Goal: Check status

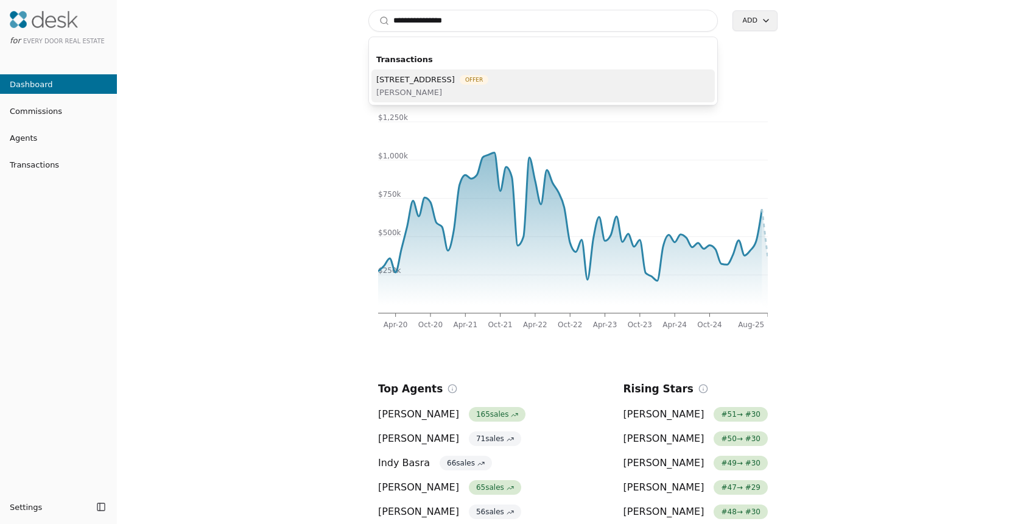
type input "**********"
click at [455, 84] on span "[STREET_ADDRESS]" at bounding box center [415, 79] width 79 height 13
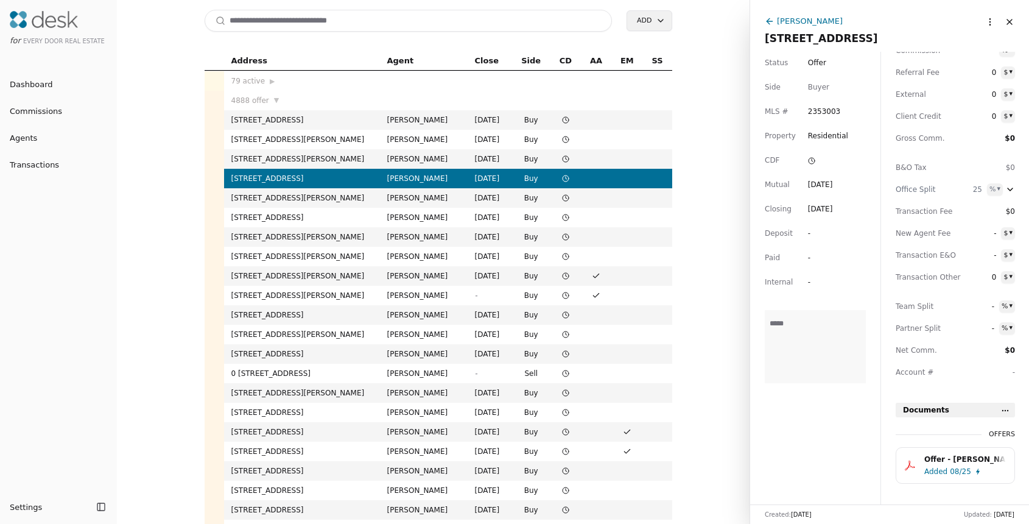
scroll to position [67, 0]
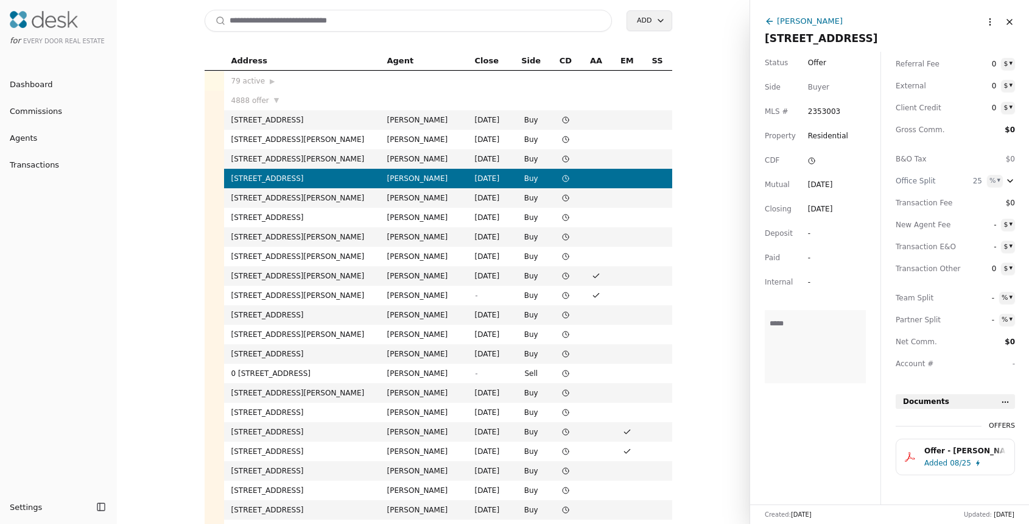
click at [834, 460] on div "Status Offer Side Buyer MLS # 2353003 Property Residential CDF Mutual [DATE] Cl…" at bounding box center [815, 278] width 130 height 452
drag, startPoint x: 842, startPoint y: 515, endPoint x: 794, endPoint y: 517, distance: 48.8
click at [794, 517] on div "Created: [DATE] Updated: [DATE]" at bounding box center [889, 513] width 279 height 19
click at [795, 456] on div "Status Offer Side Buyer MLS # 2353003 Property Residential CDF Mutual [DATE] Cl…" at bounding box center [815, 278] width 130 height 452
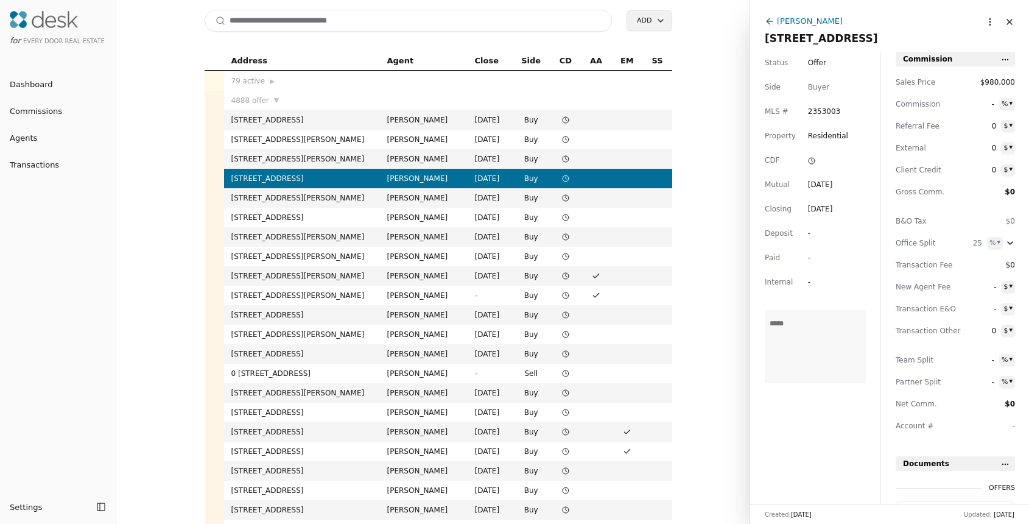
scroll to position [0, 0]
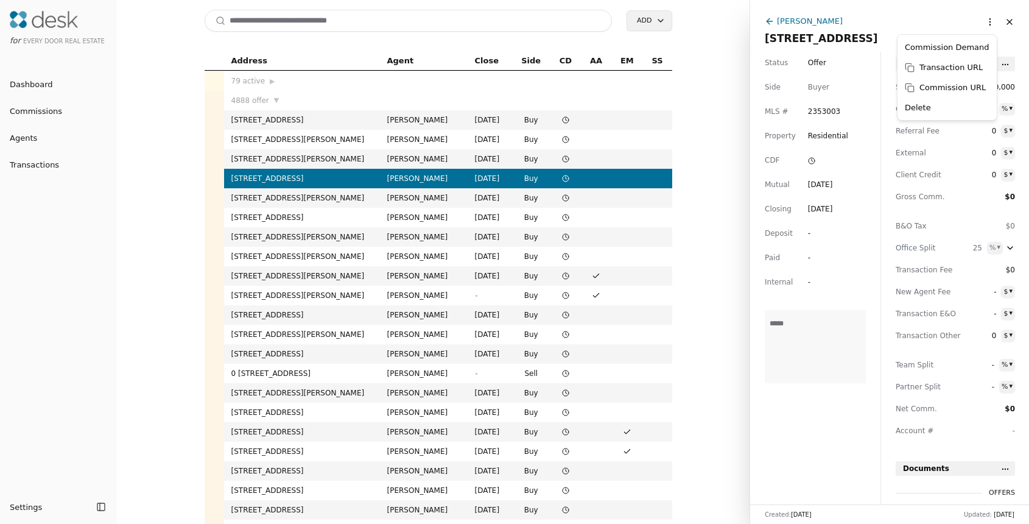
click at [978, 22] on html "for Every Door Real Estate Dashboard Commissions Agents Transactions Settings T…" at bounding box center [514, 262] width 1029 height 524
click at [836, 454] on html "for Every Door Real Estate Dashboard Commissions Agents Transactions Settings T…" at bounding box center [514, 262] width 1029 height 524
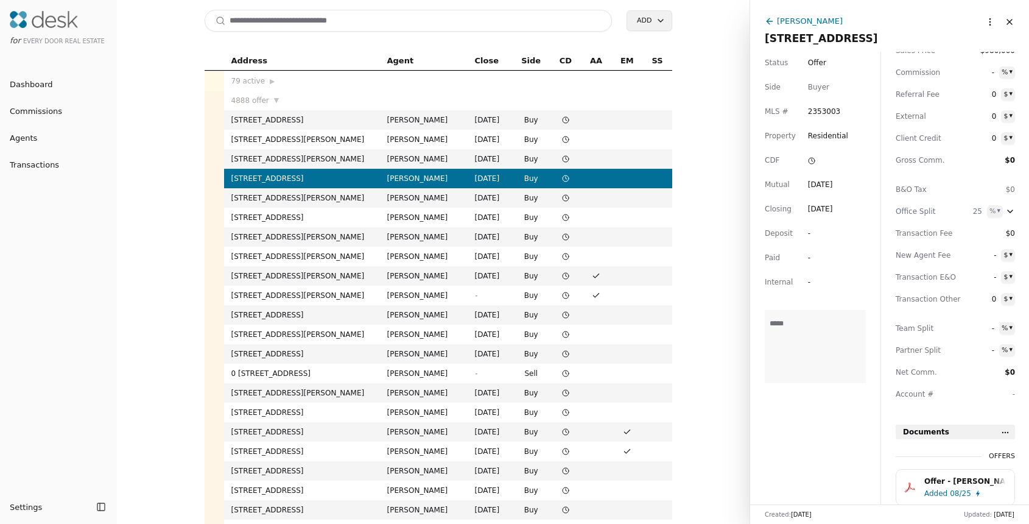
scroll to position [67, 0]
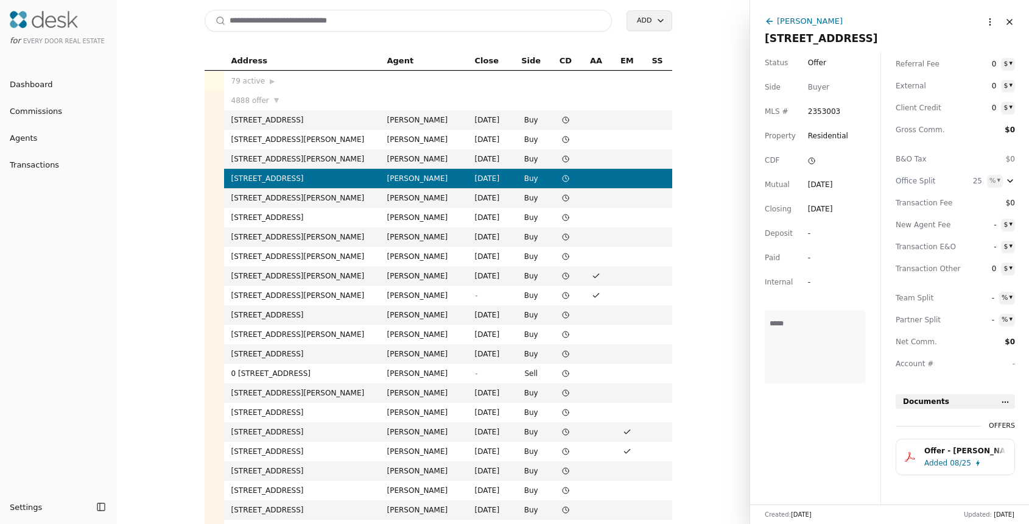
click at [839, 430] on div "Status Offer Side Buyer MLS # 2353003 Property Residential CDF Mutual [DATE] Cl…" at bounding box center [815, 278] width 130 height 452
click at [912, 457] on button "Offer - [PERSON_NAME] - [DATE].pdf Added 08/25" at bounding box center [955, 456] width 119 height 37
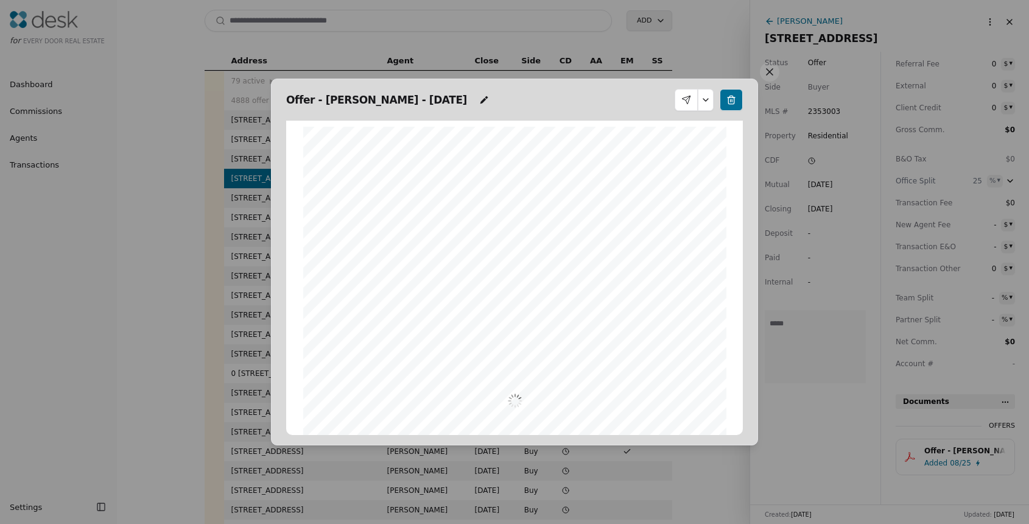
scroll to position [6, 0]
click at [766, 71] on button at bounding box center [769, 71] width 19 height 19
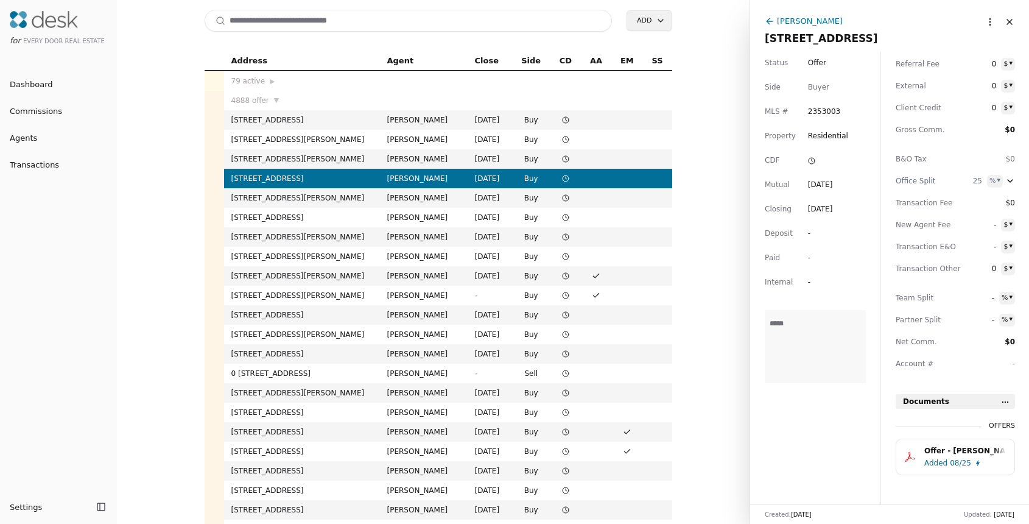
click at [819, 367] on textarea at bounding box center [815, 346] width 101 height 73
